Goal: Information Seeking & Learning: Learn about a topic

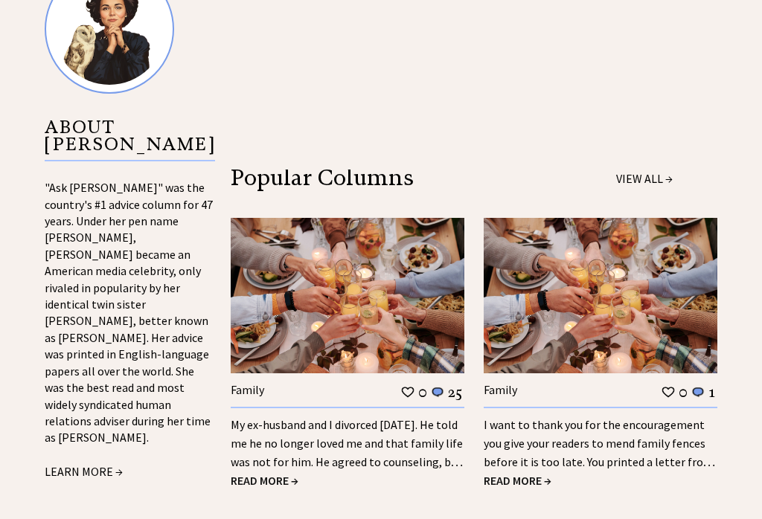
scroll to position [1461, 0]
click at [97, 464] on link "LEARN MORE →" at bounding box center [84, 471] width 78 height 15
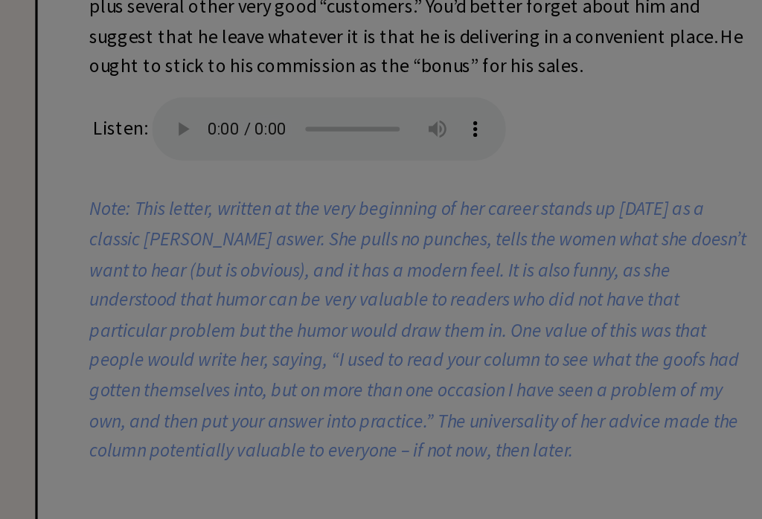
scroll to position [3775, 0]
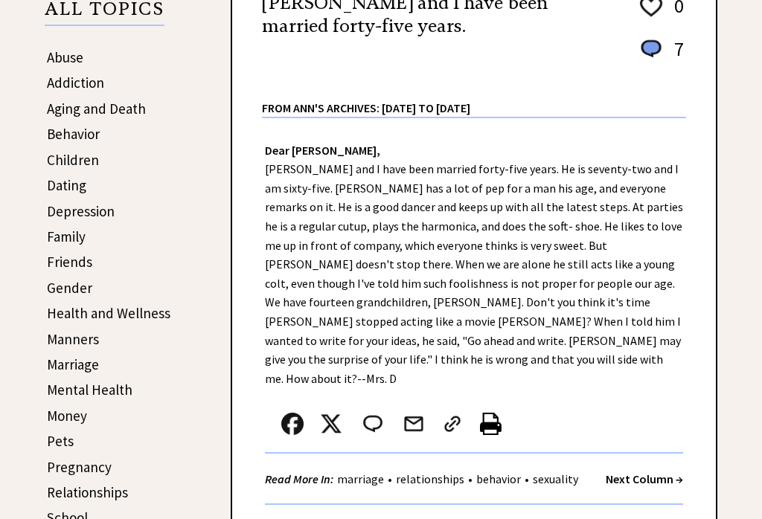
scroll to position [266, 0]
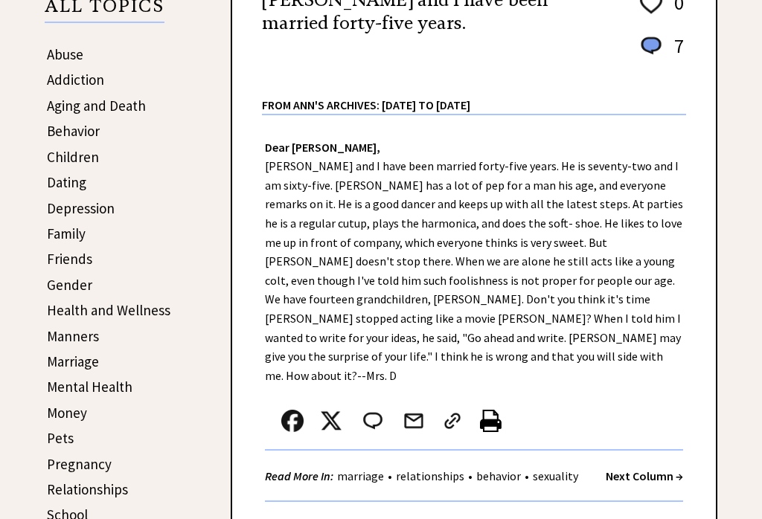
click at [92, 363] on link "Marriage" at bounding box center [73, 362] width 52 height 18
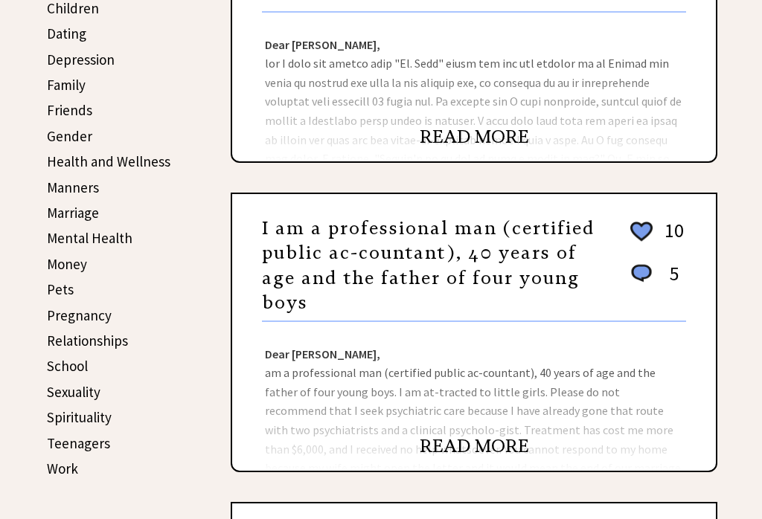
scroll to position [416, 0]
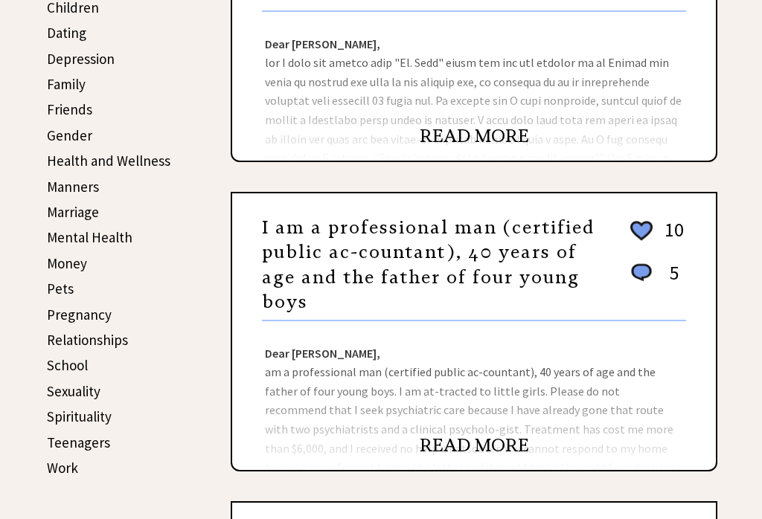
click at [466, 147] on link "READ MORE" at bounding box center [473, 136] width 109 height 22
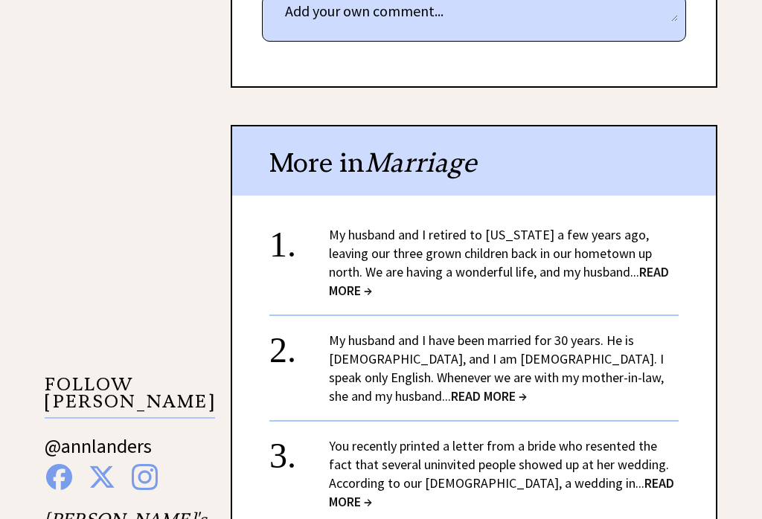
scroll to position [1075, 0]
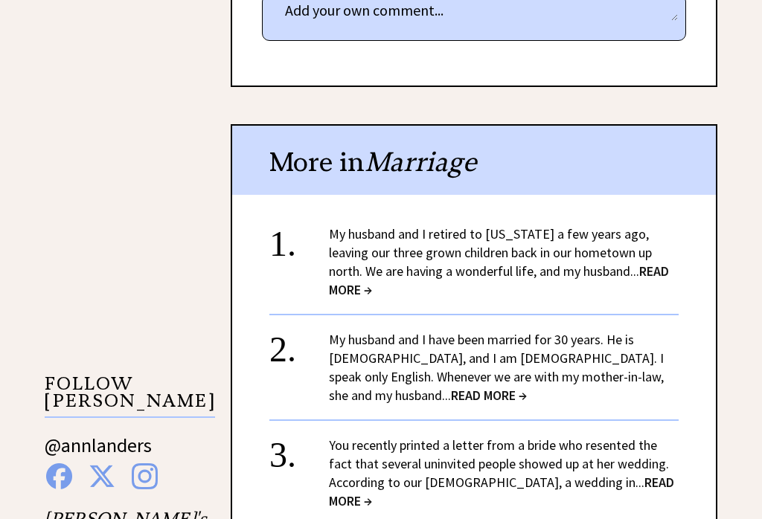
click at [651, 263] on span "READ MORE →" at bounding box center [499, 281] width 340 height 36
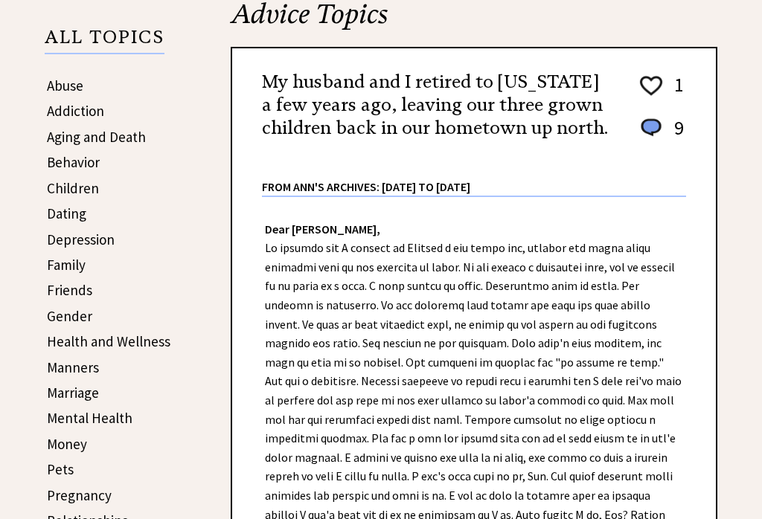
scroll to position [228, 0]
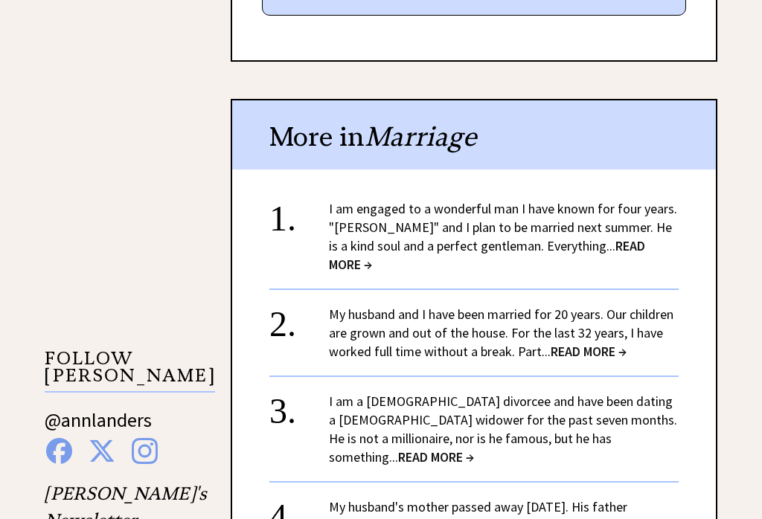
scroll to position [1108, 0]
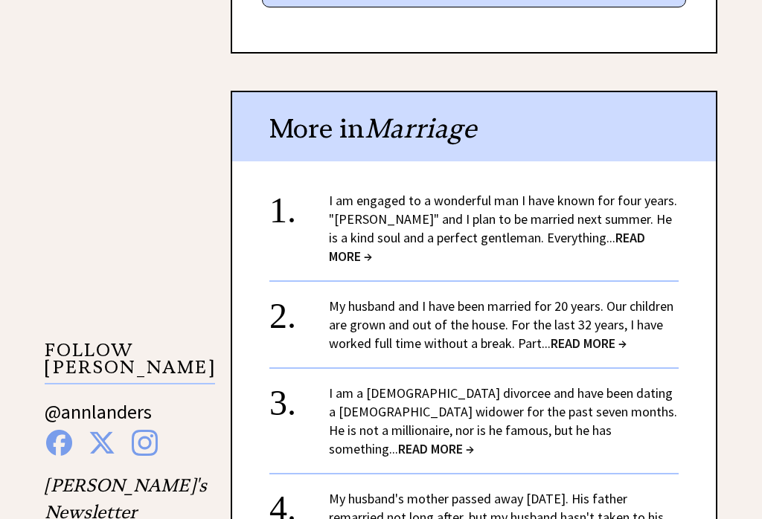
click at [614, 229] on span "READ MORE →" at bounding box center [487, 247] width 316 height 36
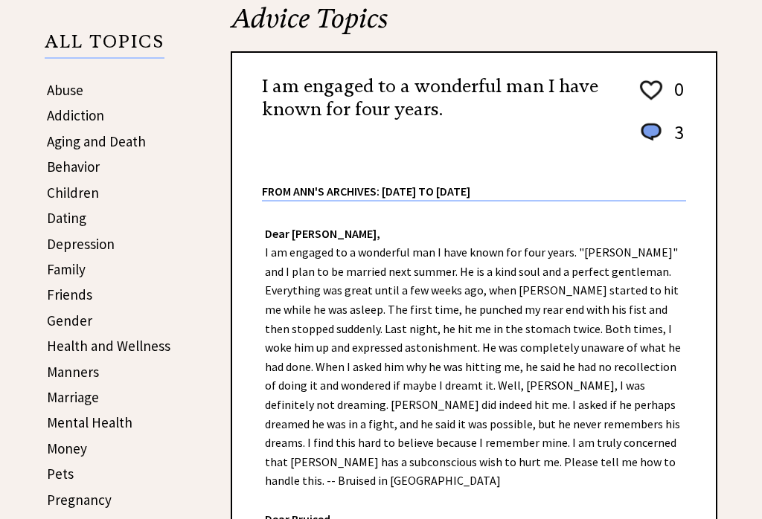
scroll to position [225, 0]
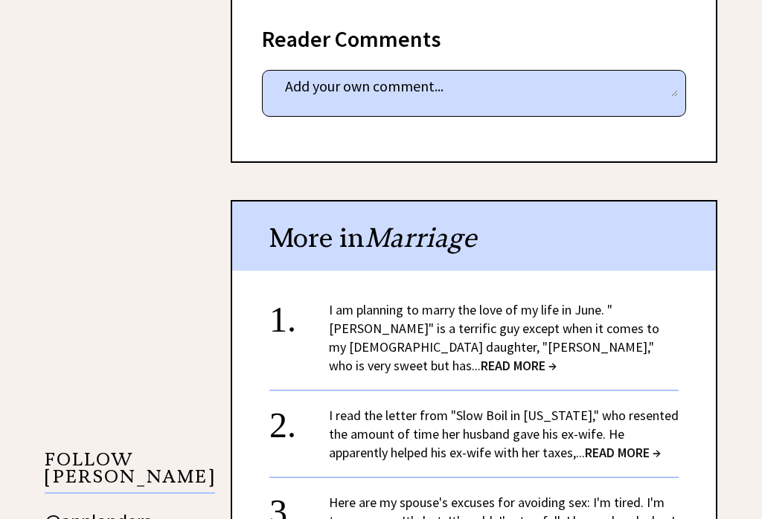
scroll to position [1006, 0]
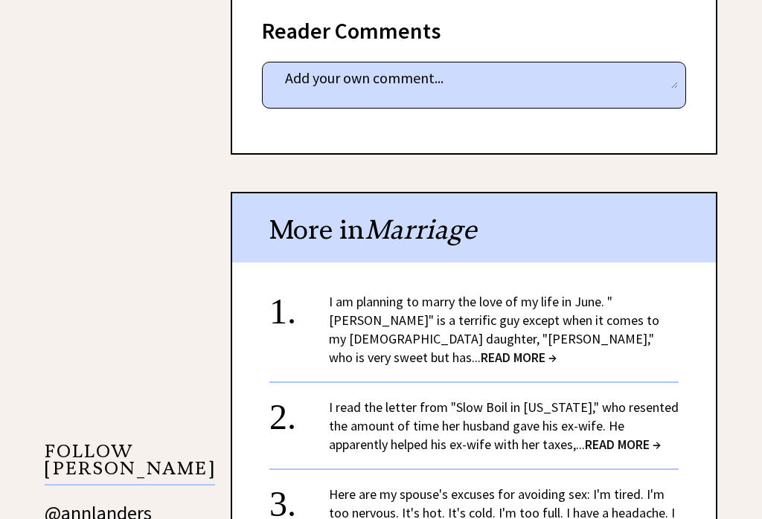
click at [392, 296] on link "I am planning to marry the love of my life in June. "[PERSON_NAME]" is a terrif…" at bounding box center [494, 330] width 330 height 73
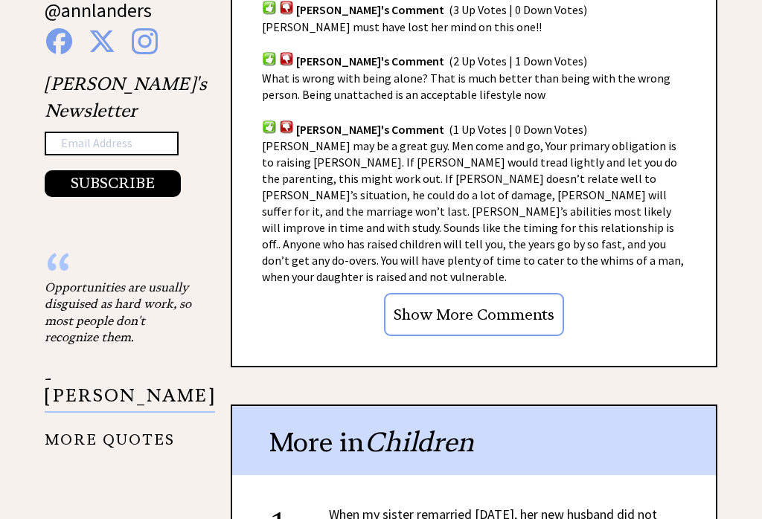
scroll to position [1521, 0]
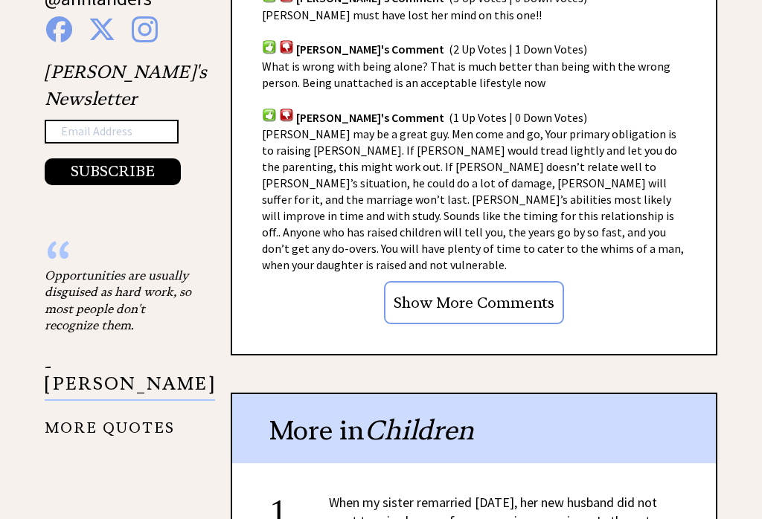
click at [374, 495] on link "When my sister remarried two years ago, her new husband did not want to raise h…" at bounding box center [498, 522] width 338 height 54
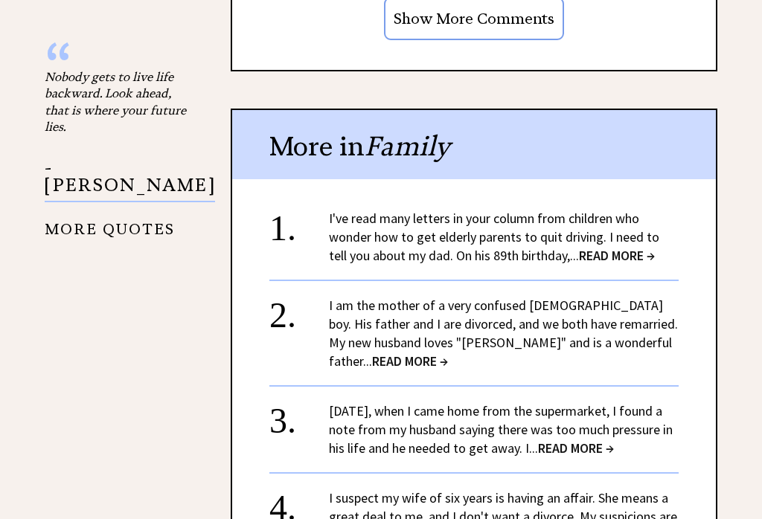
scroll to position [1576, 0]
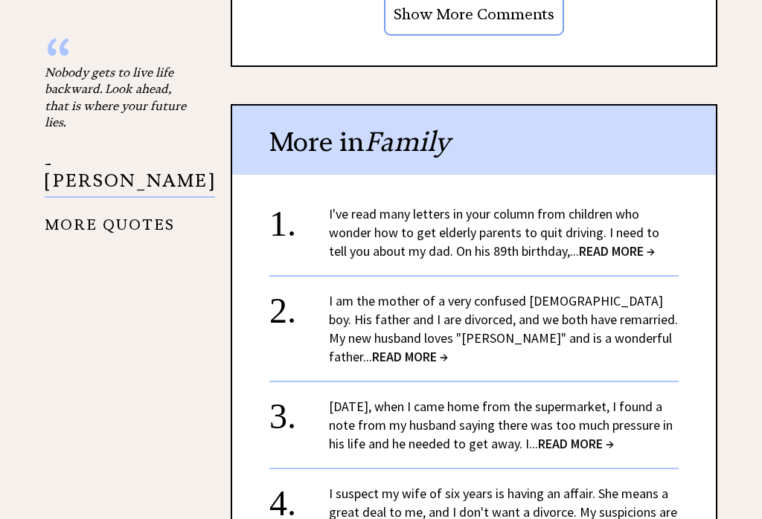
click at [459, 217] on link "I've read many letters in your column from children who wonder how to get elder…" at bounding box center [494, 232] width 330 height 54
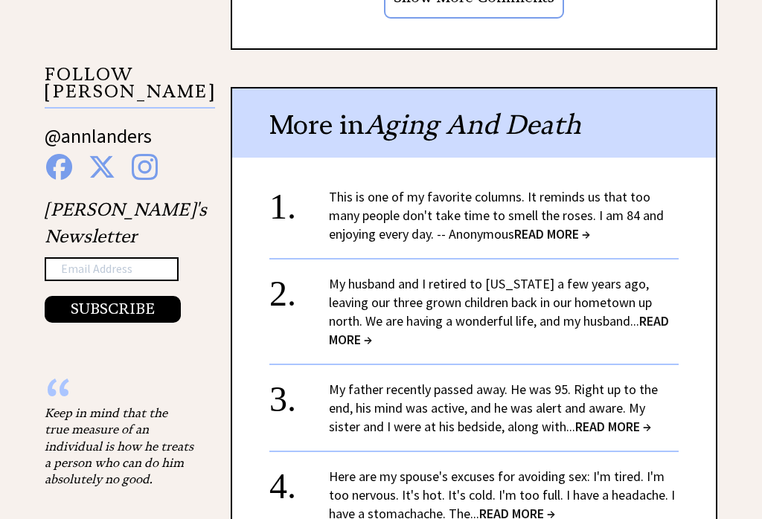
scroll to position [1395, 0]
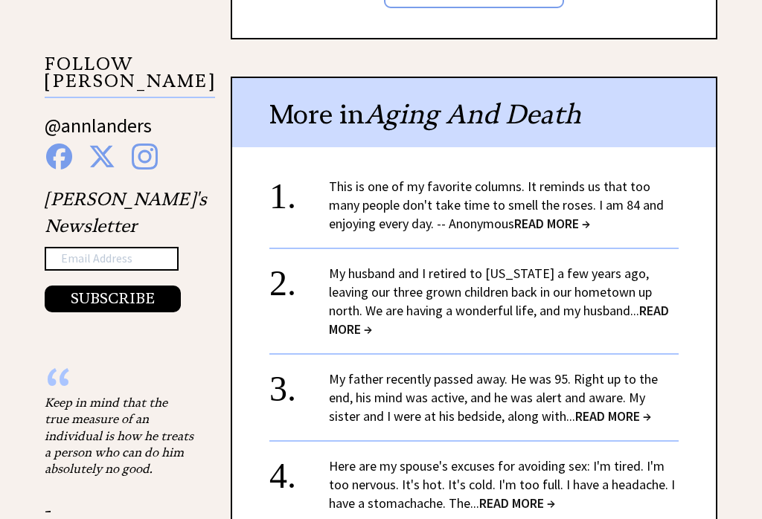
click at [401, 202] on link "This is one of my favorite columns. It reminds us that too many people don't ta…" at bounding box center [496, 205] width 335 height 54
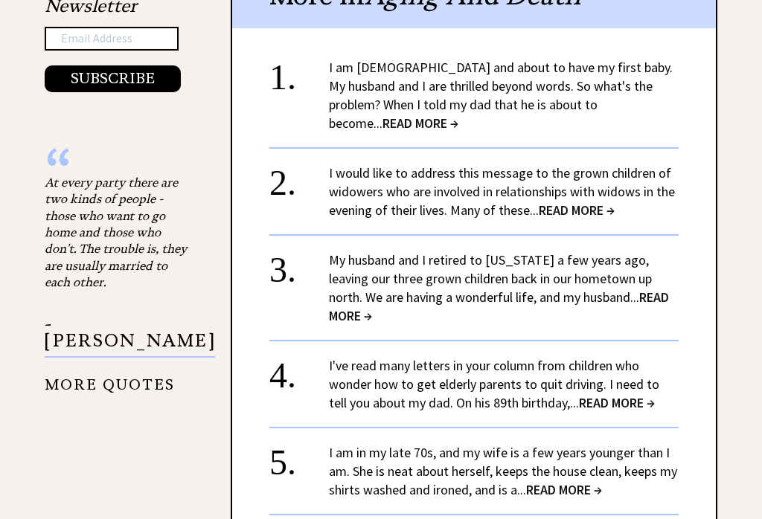
scroll to position [1615, 0]
click at [504, 444] on link "I am in my late 70s, and my wife is a few years younger than I am. She is neat …" at bounding box center [503, 471] width 348 height 54
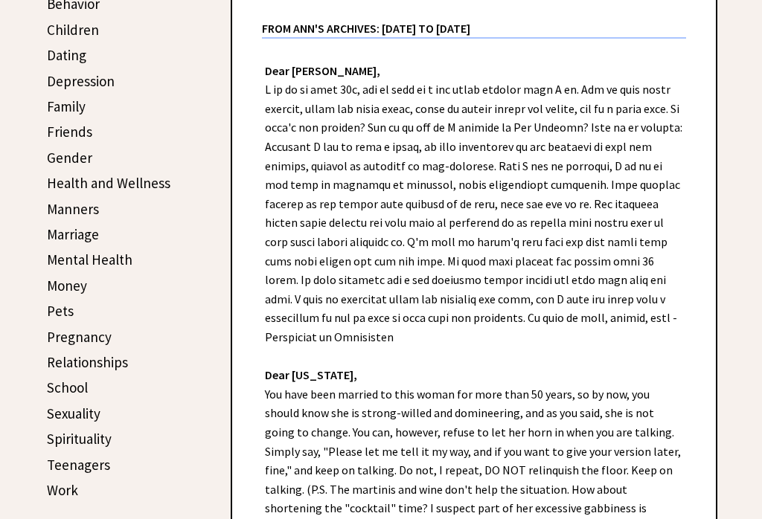
scroll to position [393, 0]
click at [118, 365] on link "Relationships" at bounding box center [87, 363] width 81 height 18
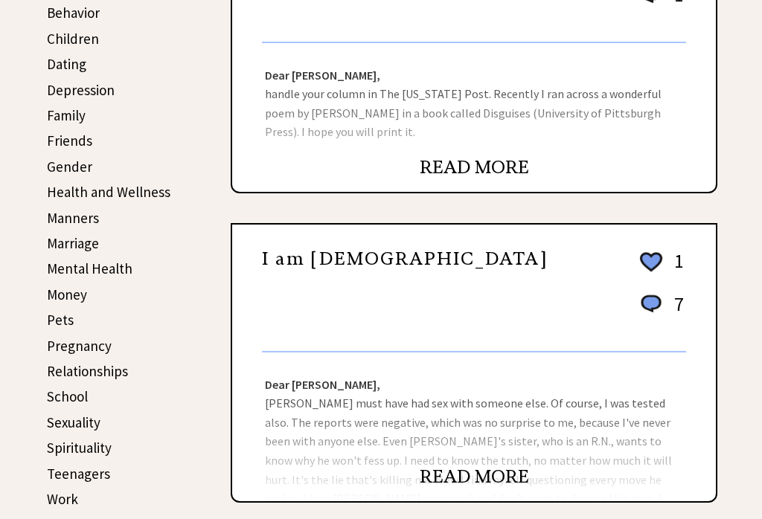
scroll to position [384, 0]
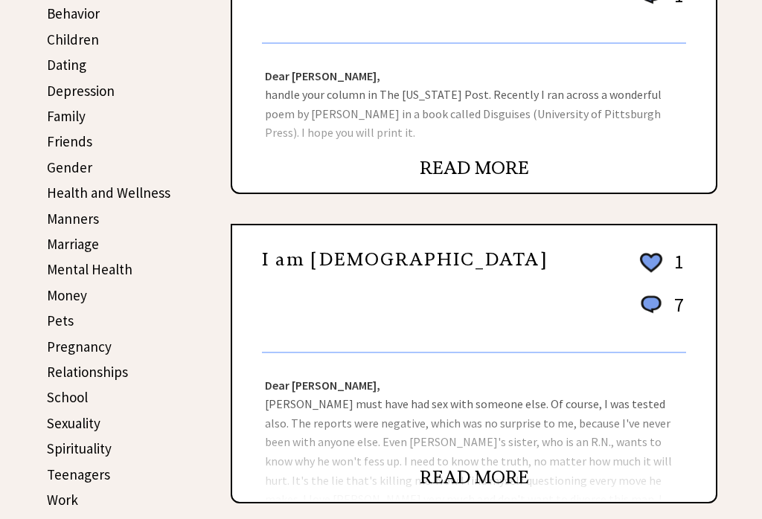
click at [335, 83] on strong "Dear [PERSON_NAME]," at bounding box center [322, 75] width 115 height 15
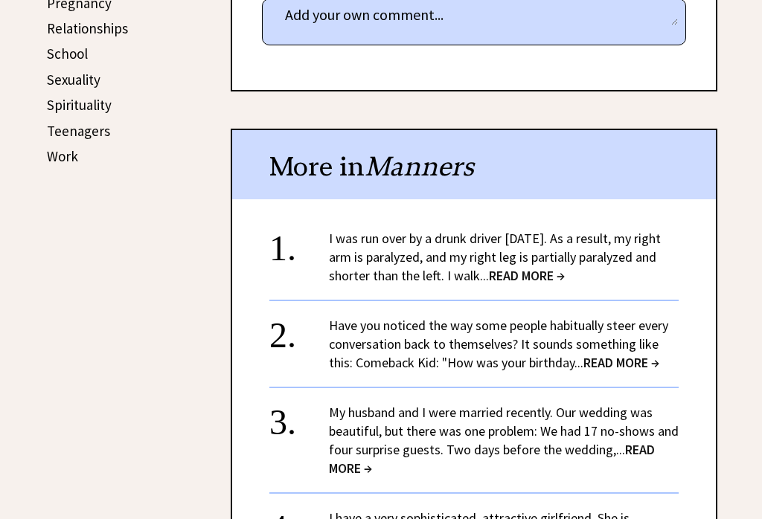
scroll to position [736, 0]
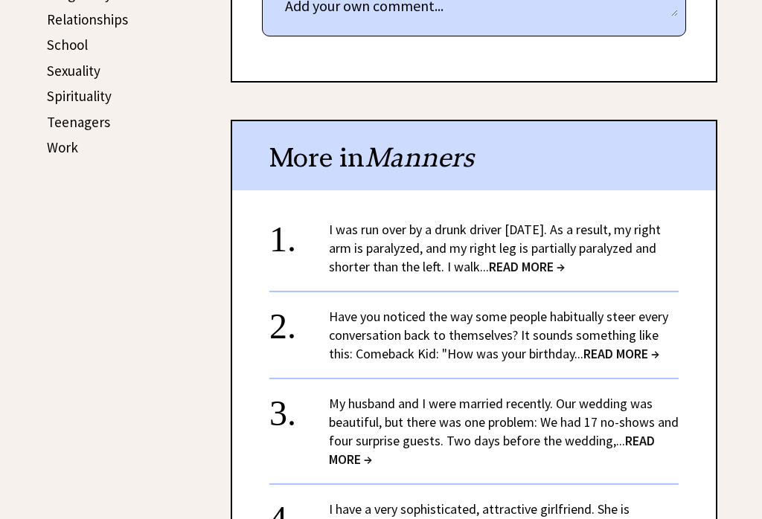
click at [454, 273] on link "I was run over by a drunk driver 21 years ago. As a result, my right arm is par…" at bounding box center [495, 248] width 332 height 54
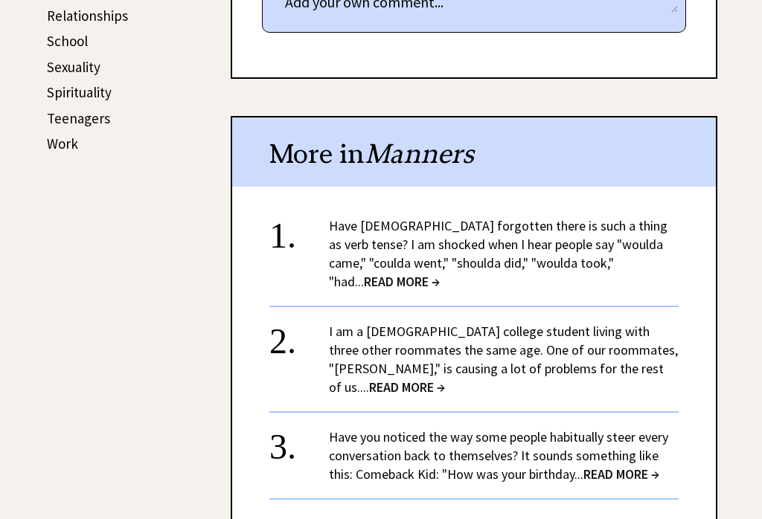
scroll to position [745, 0]
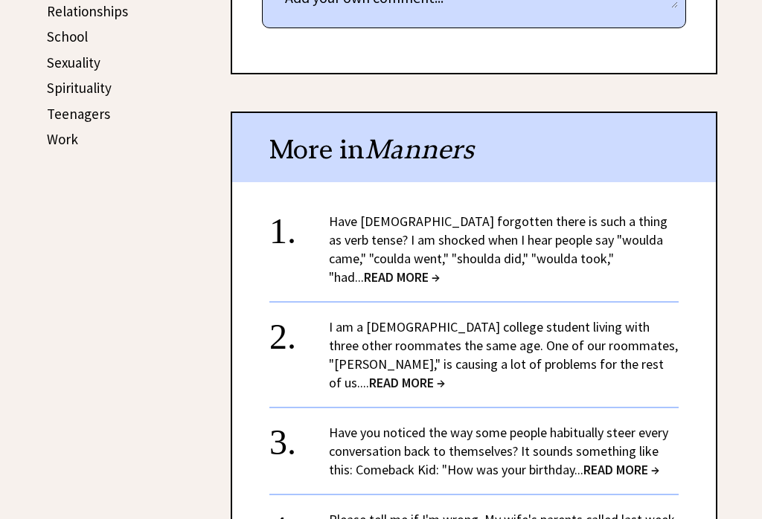
click at [345, 430] on link "Have you noticed the way some people habitually steer every conversation back t…" at bounding box center [498, 451] width 339 height 54
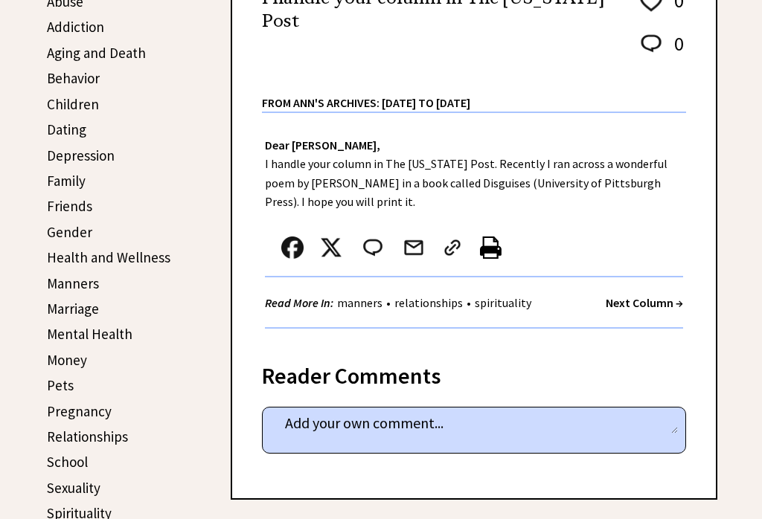
scroll to position [318, 0]
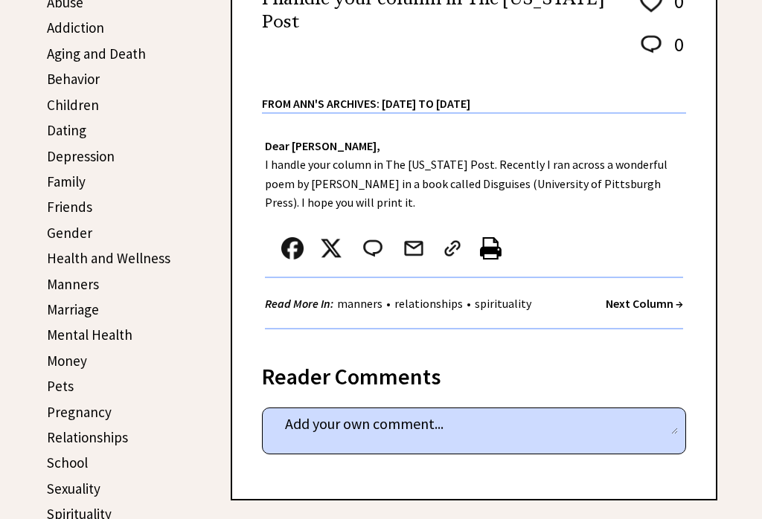
click at [89, 316] on link "Marriage" at bounding box center [73, 309] width 52 height 18
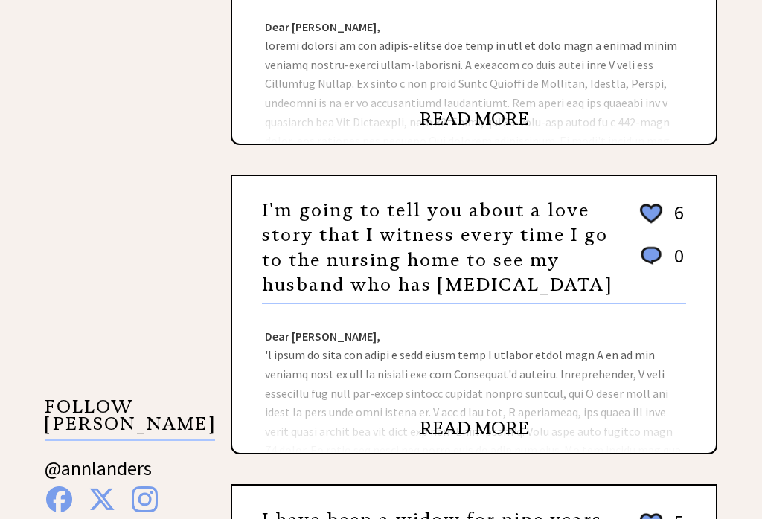
scroll to position [1056, 0]
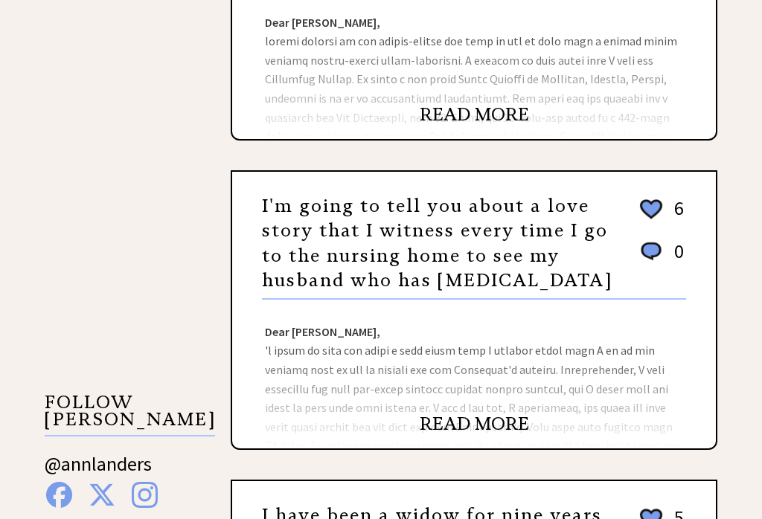
click at [354, 292] on link "I'm going to tell you about a love story that I witness every time I go to the …" at bounding box center [437, 243] width 350 height 97
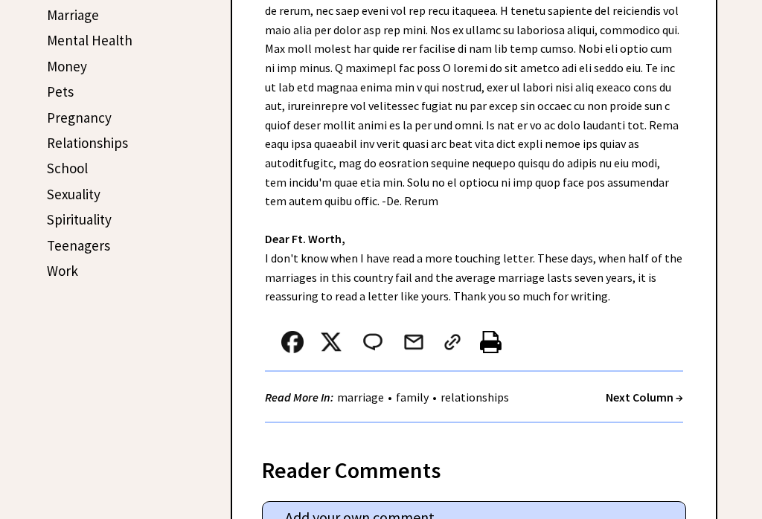
scroll to position [615, 0]
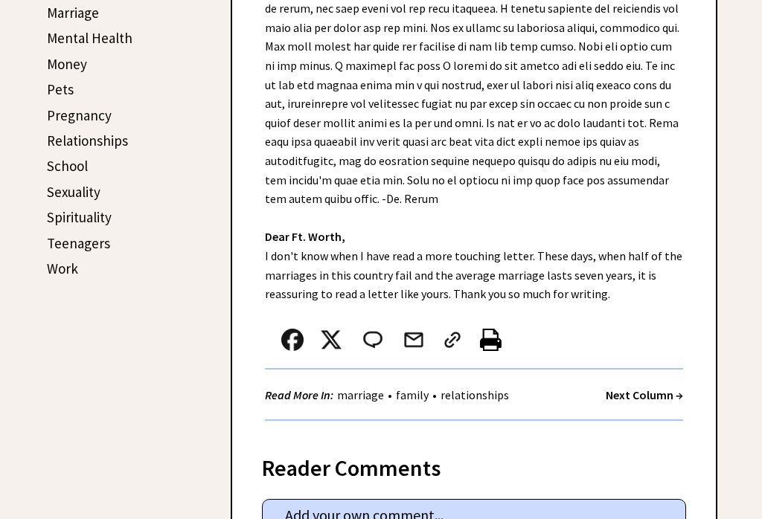
click at [97, 195] on link "Sexuality" at bounding box center [74, 192] width 54 height 18
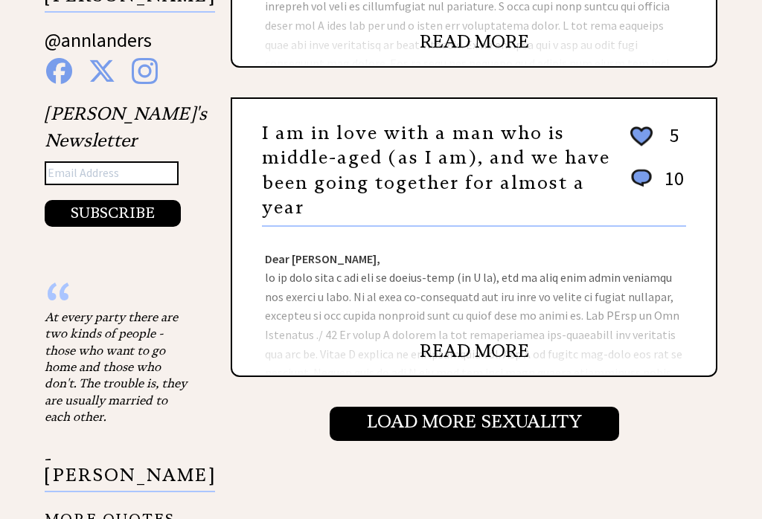
scroll to position [1482, 0]
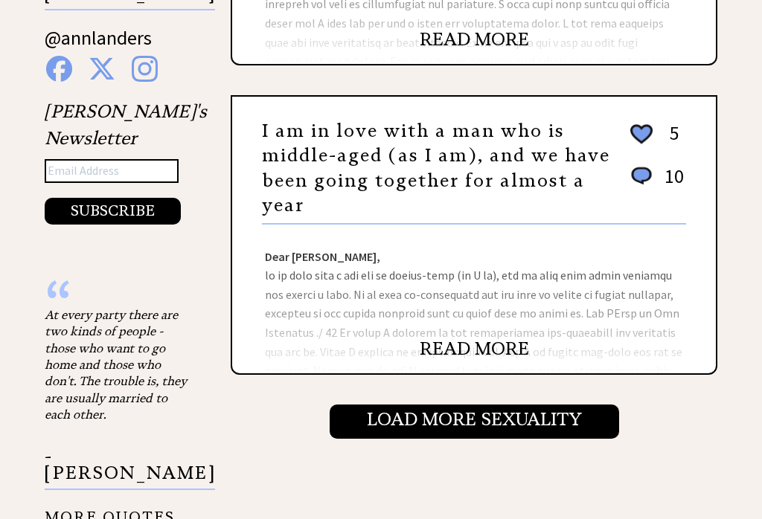
click at [361, 192] on h3 "I am in love with a man who is middle-aged (as I am), and we have been going to…" at bounding box center [437, 169] width 350 height 100
click at [479, 341] on link "READ MORE" at bounding box center [473, 349] width 109 height 22
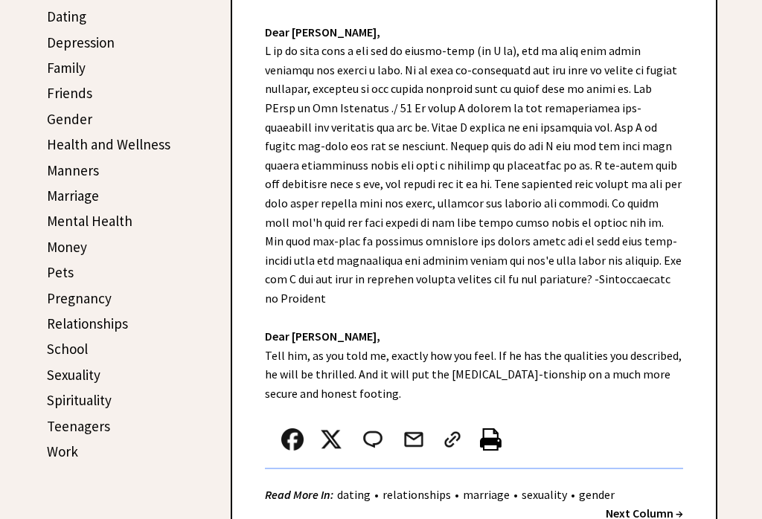
scroll to position [442, 0]
